Goal: Task Accomplishment & Management: Complete application form

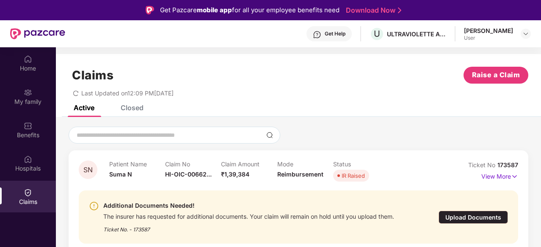
scroll to position [47, 0]
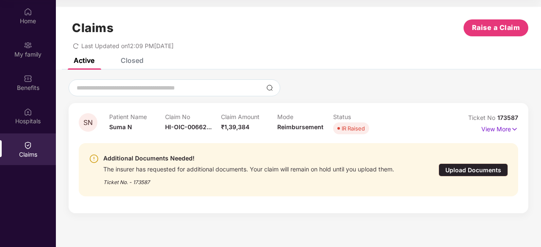
click at [483, 169] on div "Upload Documents" at bounding box center [472, 170] width 69 height 13
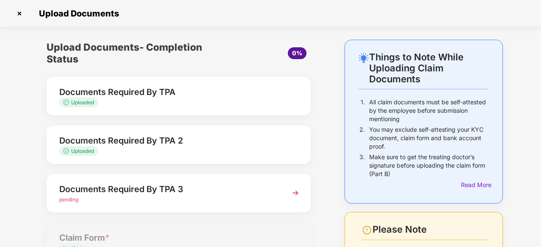
click at [220, 196] on div "Documents Required By TPA 3" at bounding box center [168, 190] width 219 height 14
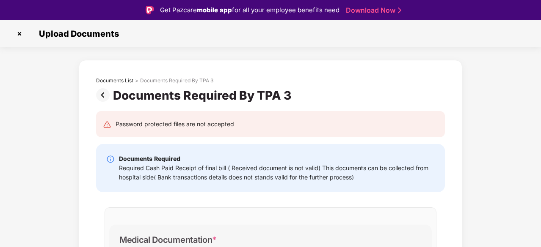
scroll to position [125, 0]
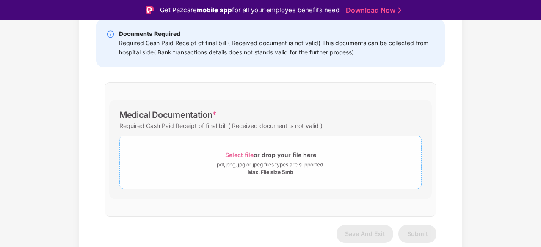
click at [246, 154] on span "Select file" at bounding box center [239, 154] width 28 height 7
click at [235, 155] on span "Select file" at bounding box center [239, 154] width 28 height 7
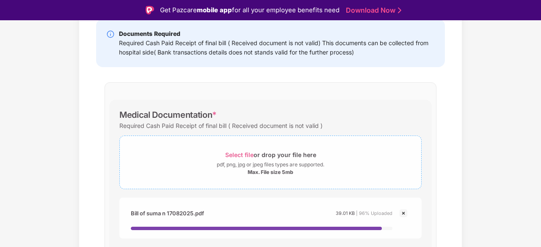
click at [242, 152] on span "Select file" at bounding box center [239, 154] width 28 height 7
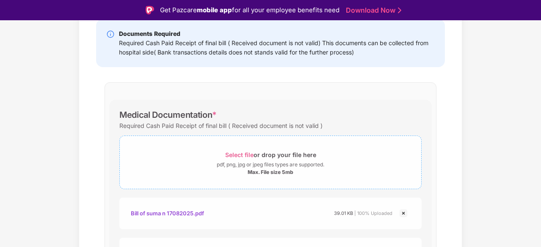
click at [237, 156] on span "Select file" at bounding box center [239, 154] width 28 height 7
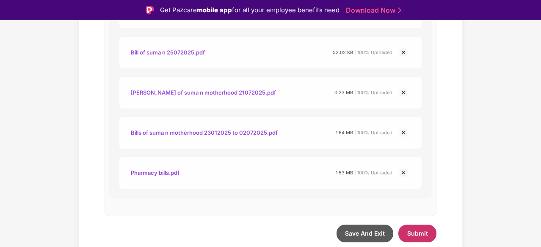
scroll to position [608, 0]
click at [423, 233] on span "Submit" at bounding box center [417, 234] width 21 height 7
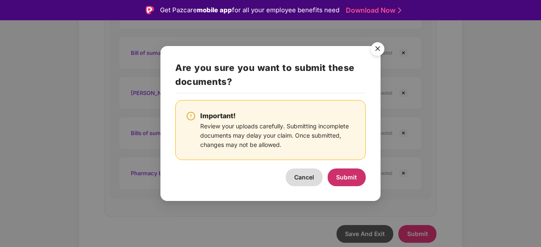
click at [345, 178] on span "Submit" at bounding box center [346, 177] width 21 height 7
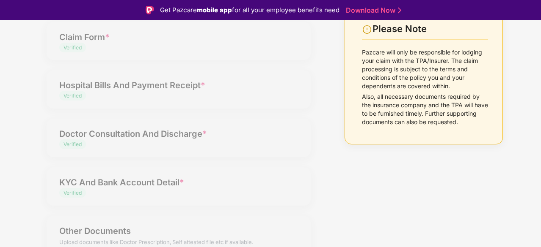
scroll to position [0, 0]
